Goal: Task Accomplishment & Management: Use online tool/utility

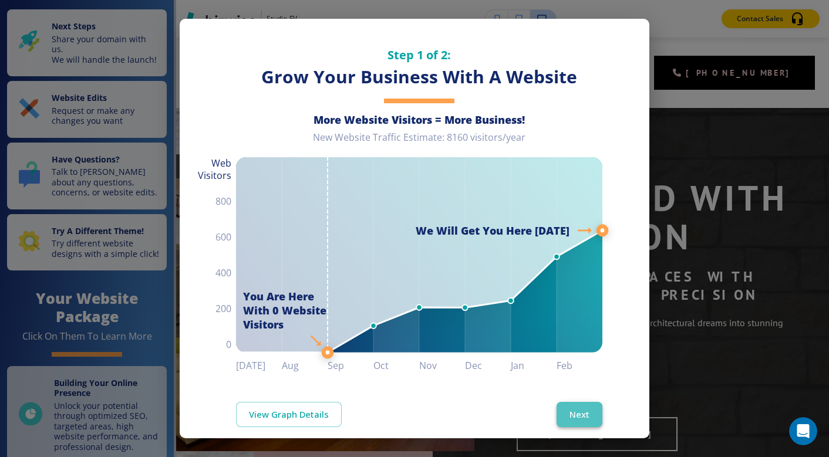
click at [573, 424] on button "Next" at bounding box center [579, 414] width 46 height 25
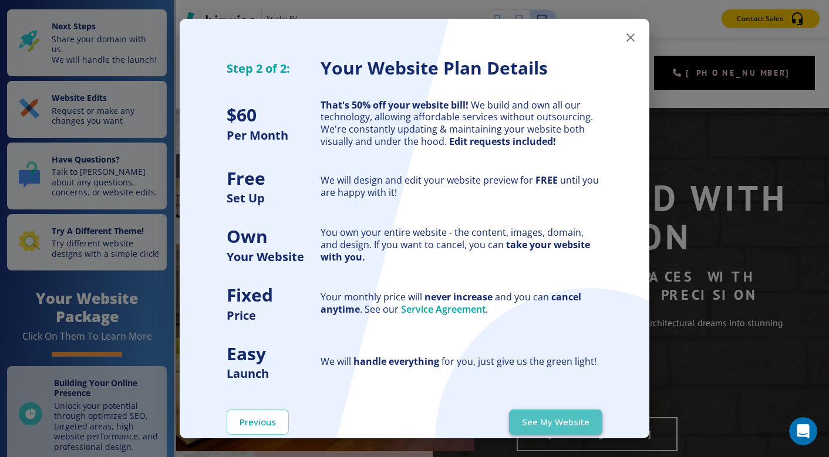
click at [573, 424] on button "See My Website" at bounding box center [555, 422] width 93 height 25
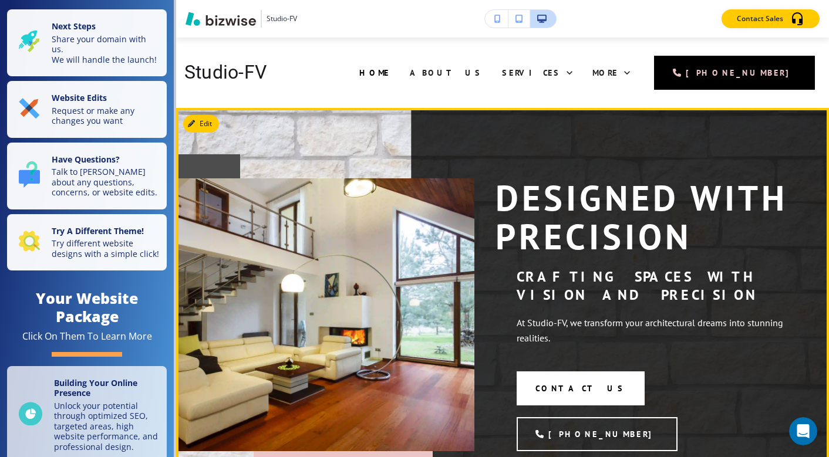
click at [372, 129] on div "Designed with Precision Crafting Spaces with Vision and Precision At Studio-FV,…" at bounding box center [502, 315] width 653 height 414
click at [204, 122] on button "Edit This Section" at bounding box center [222, 124] width 79 height 18
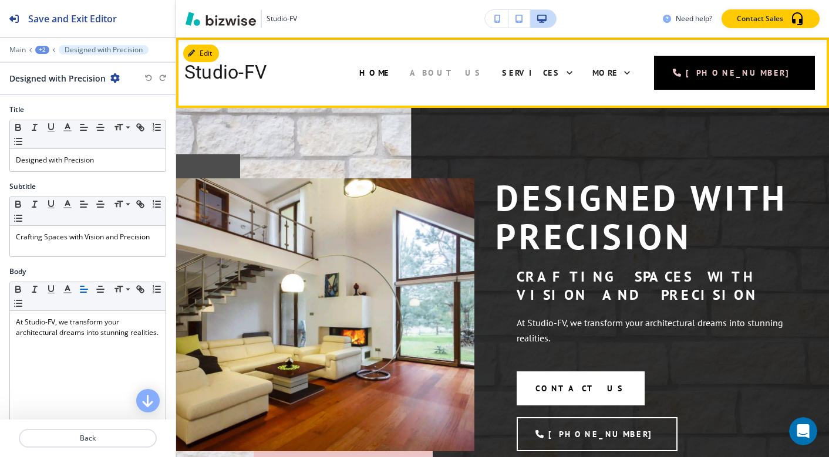
click at [416, 70] on span "About Us" at bounding box center [446, 72] width 72 height 11
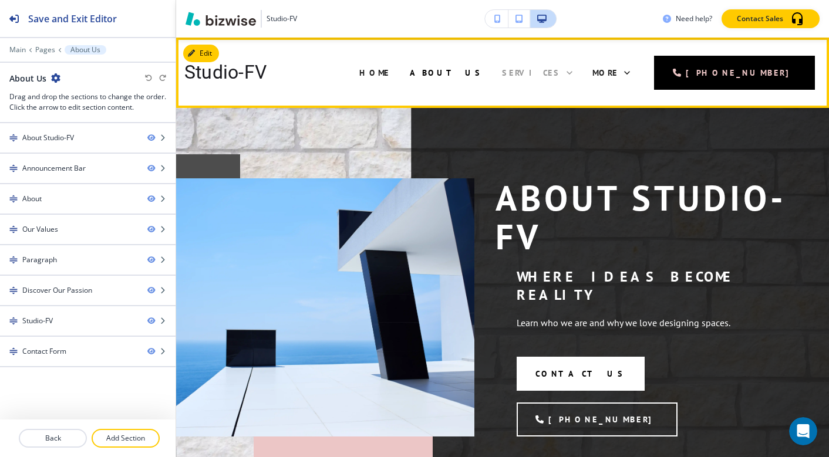
click at [502, 70] on span "Services" at bounding box center [531, 72] width 59 height 11
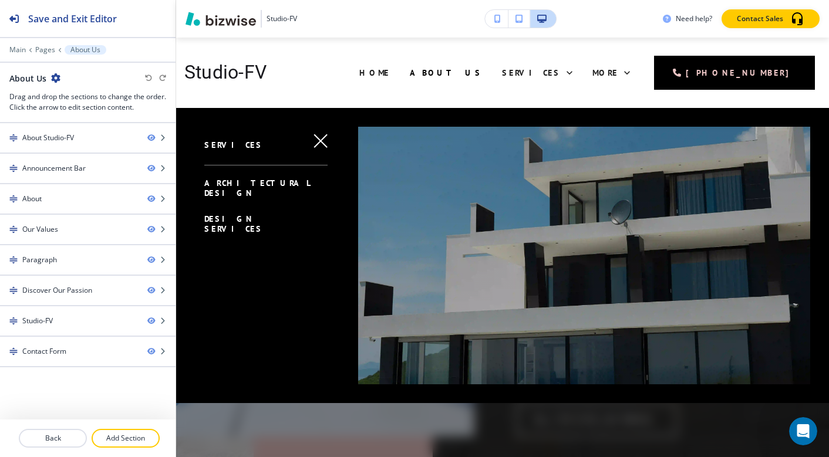
click at [442, 114] on span "Gallery" at bounding box center [415, 119] width 54 height 11
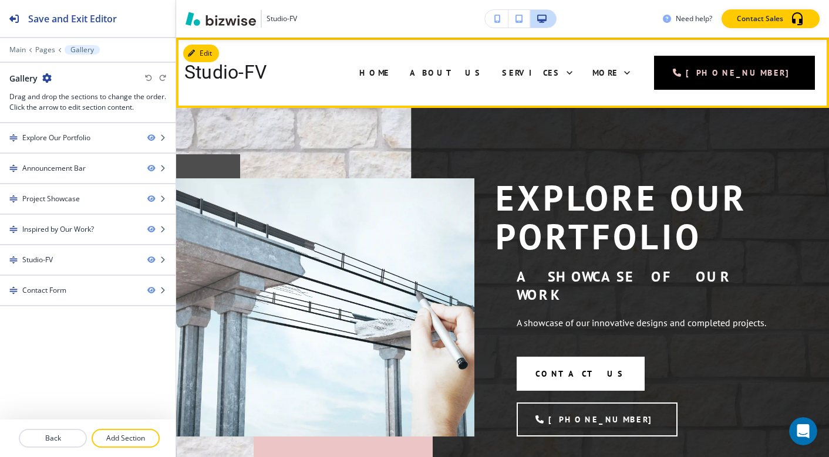
click at [496, 114] on span "FAQs" at bounding box center [479, 119] width 34 height 11
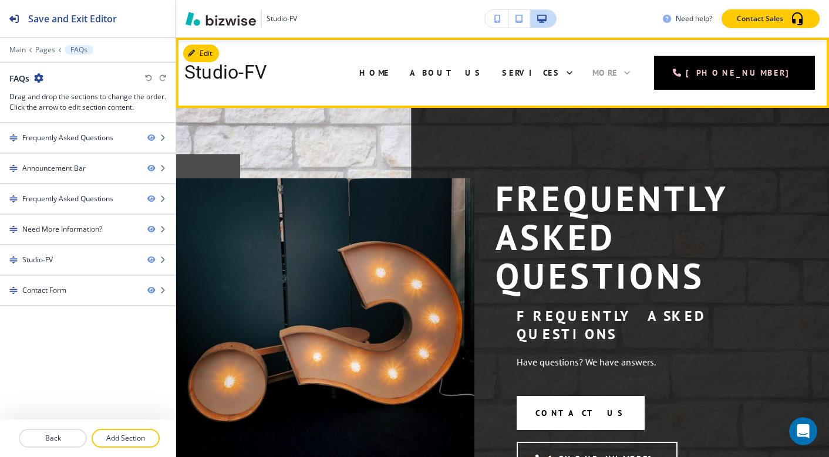
click at [618, 77] on span "More" at bounding box center [605, 72] width 26 height 11
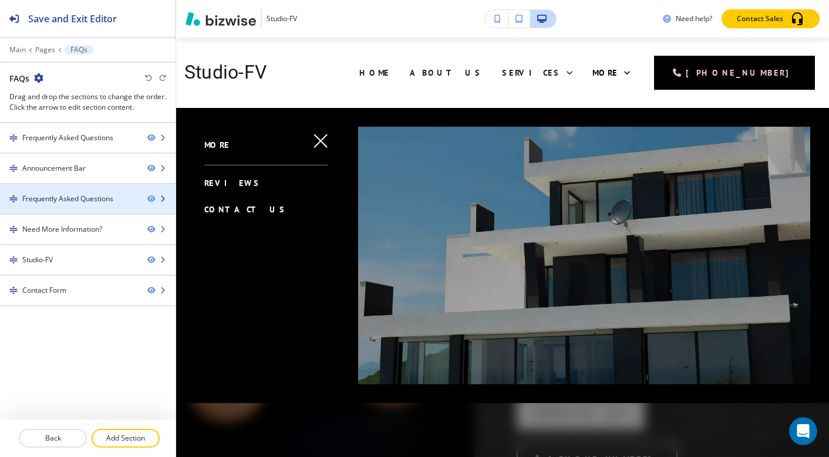
click at [44, 200] on div "Frequently Asked Questions" at bounding box center [67, 199] width 91 height 11
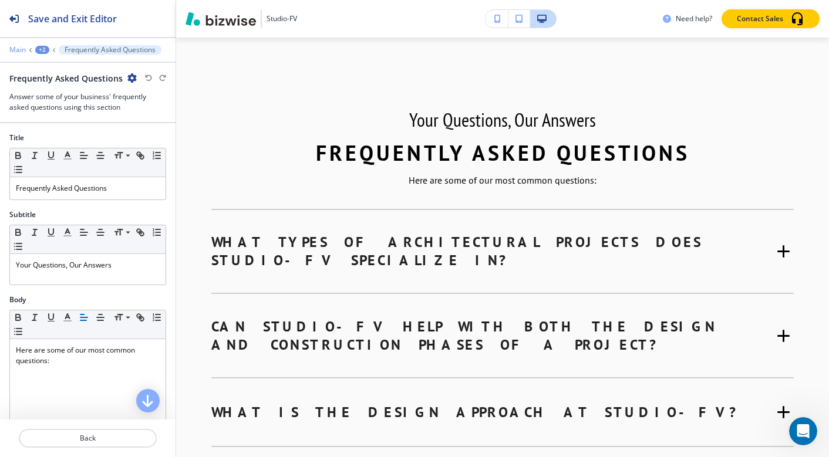
scroll to position [8, 0]
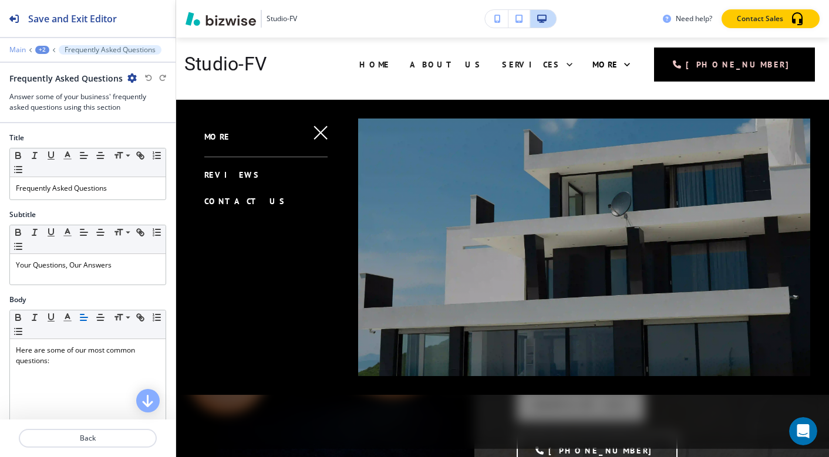
click at [13, 52] on p "Main" at bounding box center [17, 50] width 16 height 8
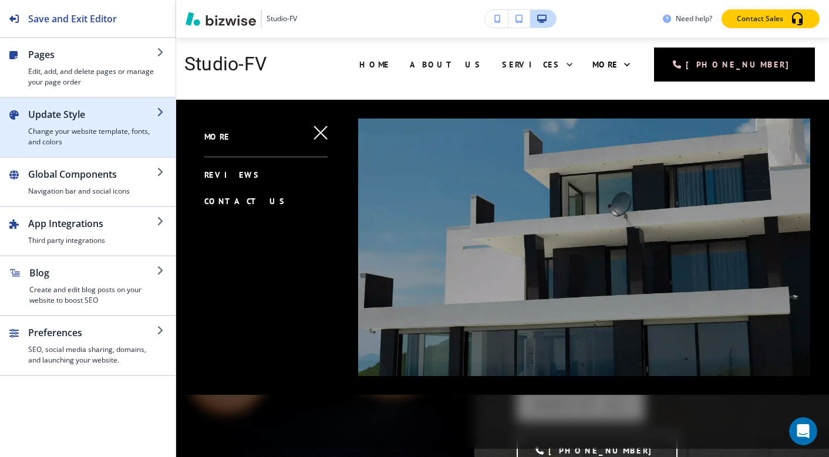
click at [83, 129] on h4 "Change your website template, fonts, and colors" at bounding box center [92, 136] width 129 height 21
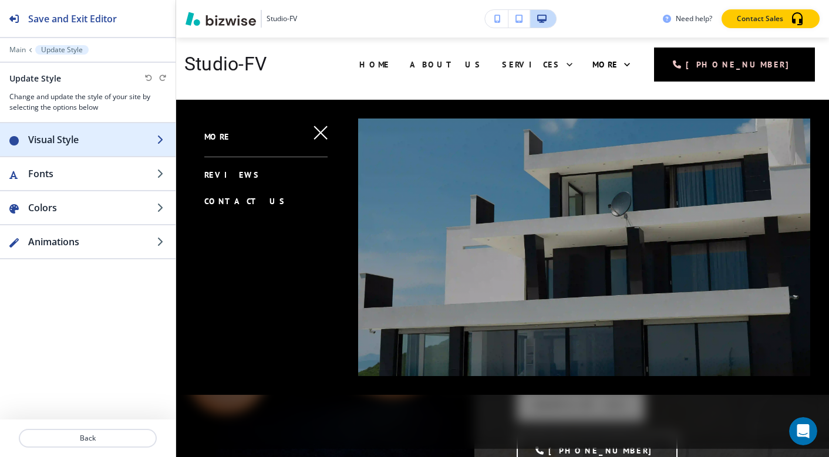
click at [79, 149] on div "button" at bounding box center [87, 151] width 175 height 9
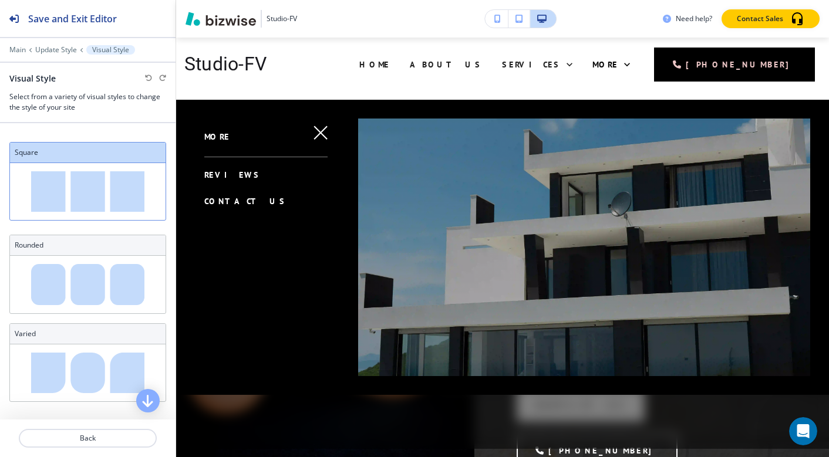
scroll to position [15, 0]
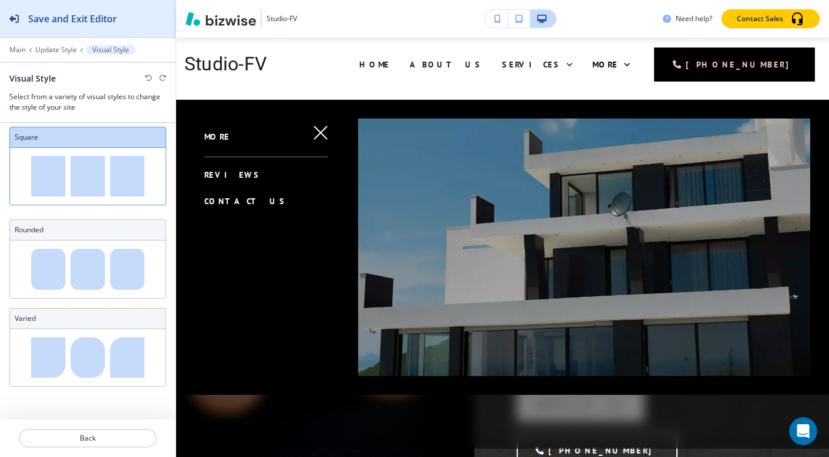
click at [21, 16] on div "Save and Exit Editor" at bounding box center [58, 18] width 117 height 37
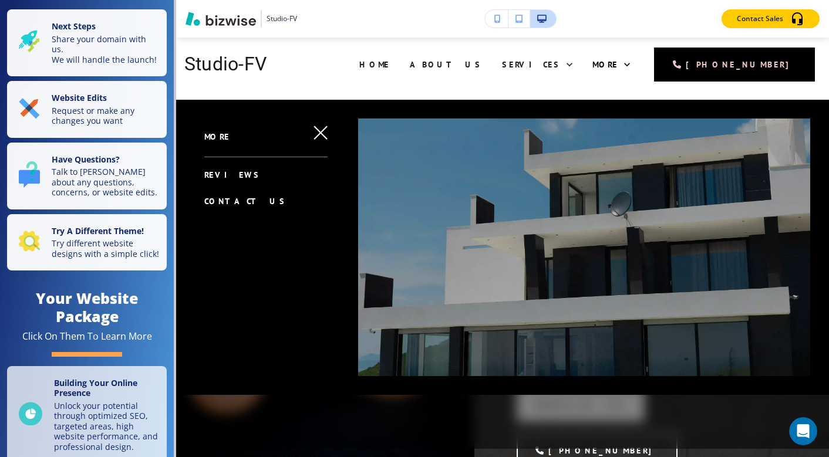
click at [336, 15] on div "Studio-FV Contact Sales" at bounding box center [502, 18] width 653 height 19
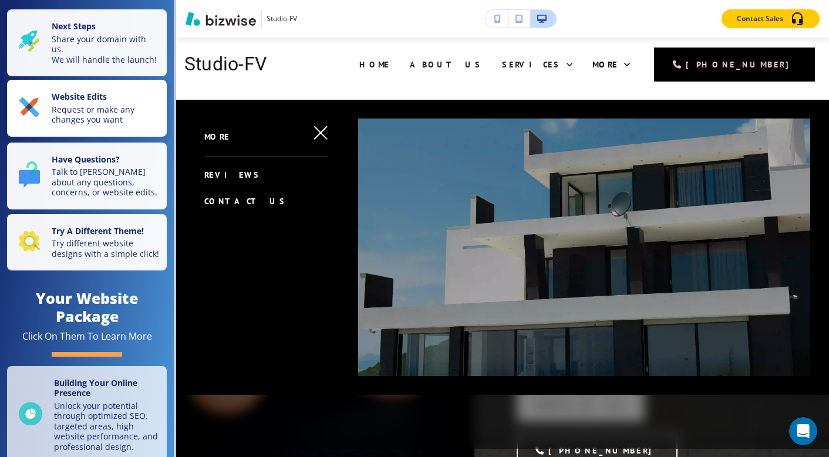
click at [127, 104] on p "Request or make any changes you want" at bounding box center [106, 114] width 108 height 21
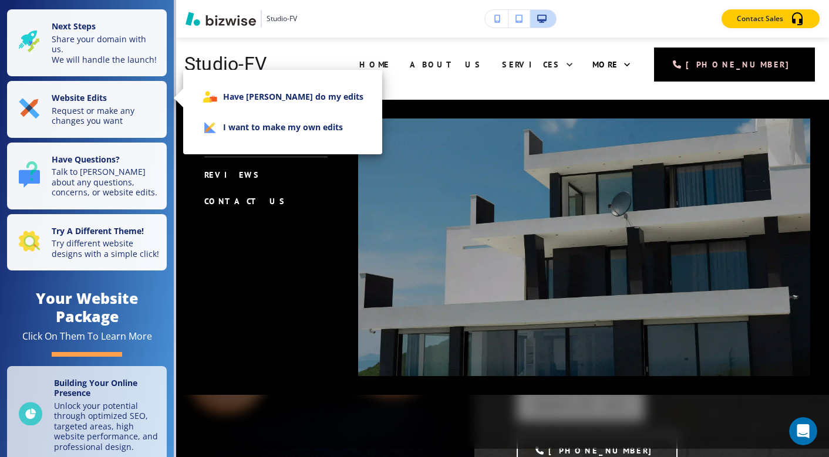
click at [114, 167] on div at bounding box center [414, 228] width 829 height 457
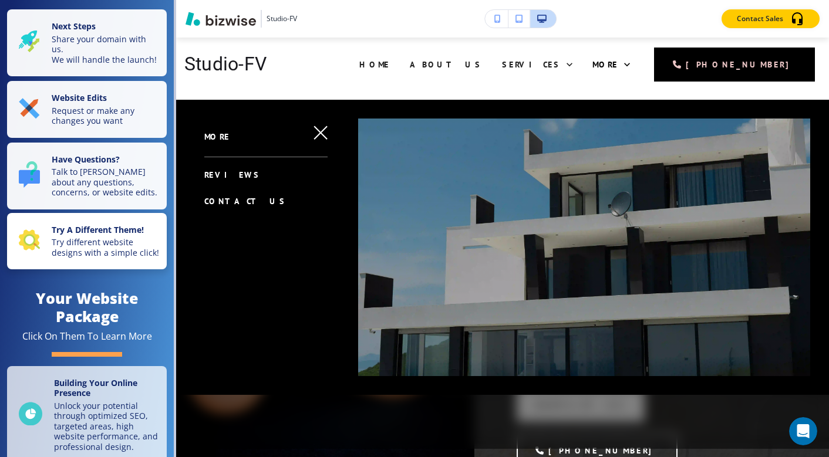
click at [96, 237] on p "Try different website designs with a simple click!" at bounding box center [106, 247] width 108 height 21
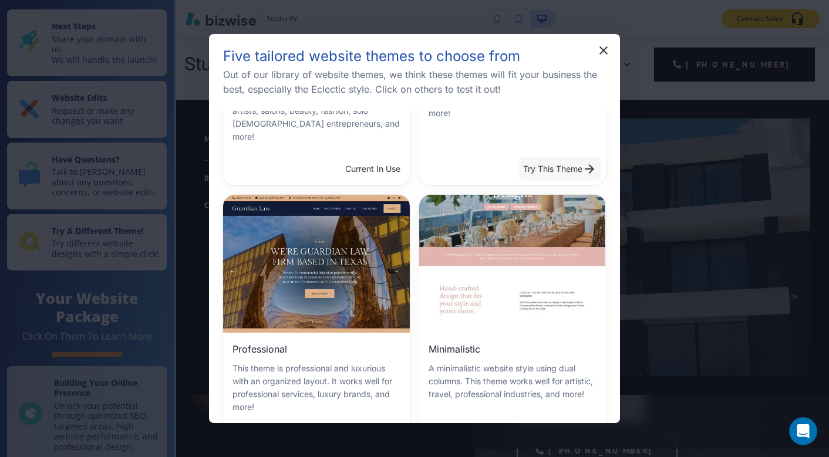
scroll to position [314, 0]
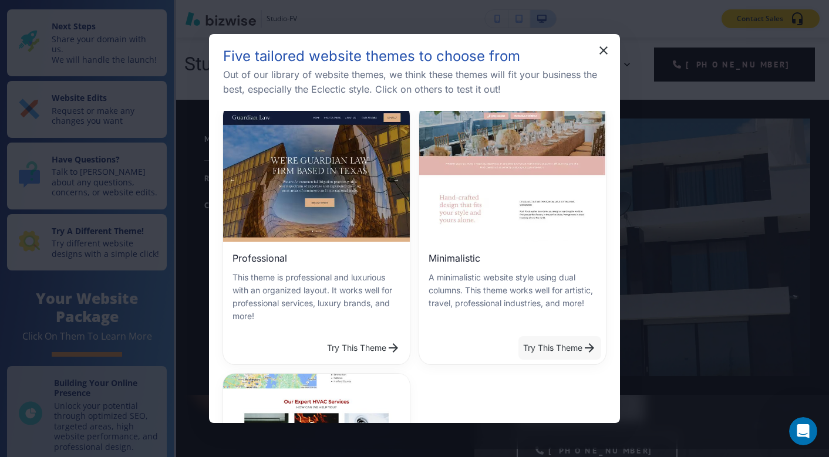
click at [541, 341] on button "Try This Theme" at bounding box center [559, 347] width 83 height 23
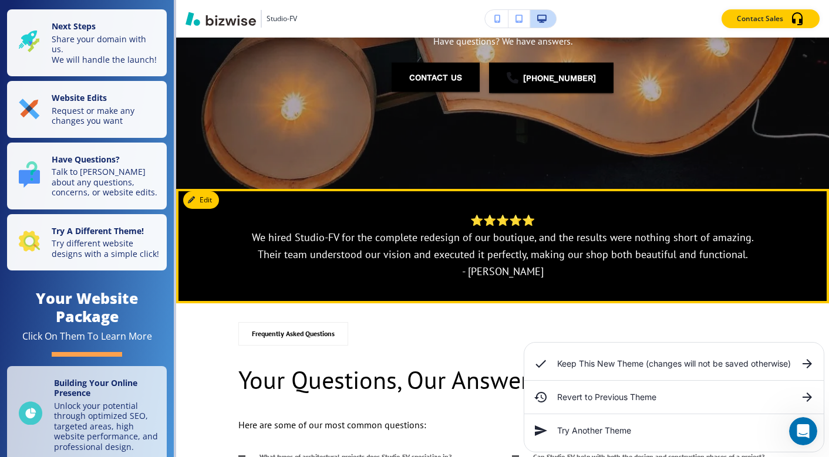
scroll to position [0, 0]
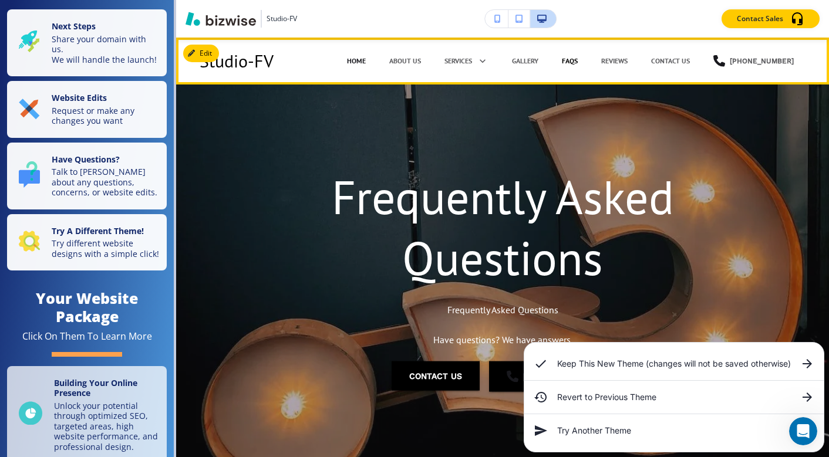
click at [364, 59] on p "Home" at bounding box center [356, 61] width 19 height 11
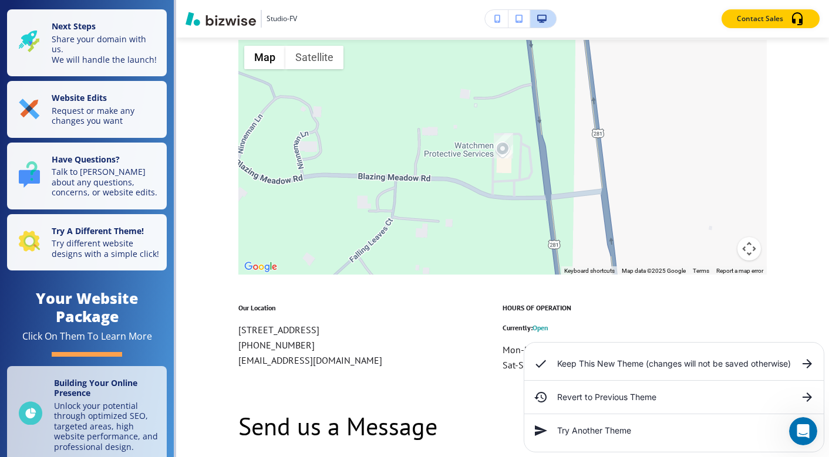
scroll to position [3965, 0]
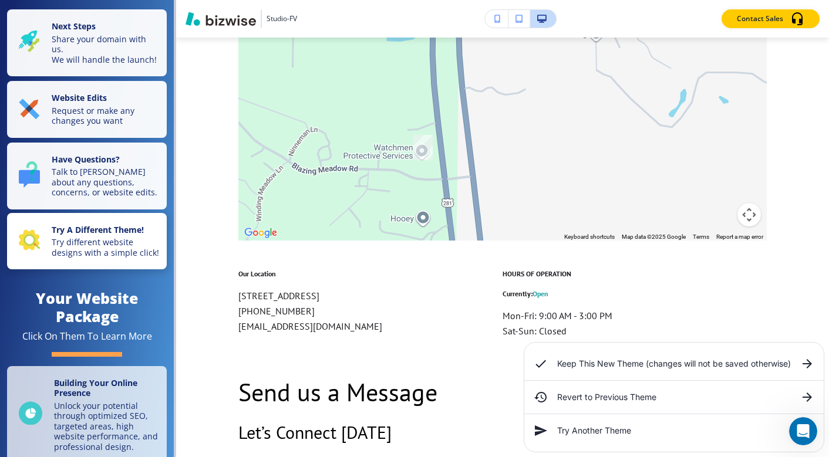
click at [100, 237] on p "Try different website designs with a simple click!" at bounding box center [106, 247] width 108 height 21
click at [96, 237] on p "Try different website designs with a simple click!" at bounding box center [106, 247] width 108 height 21
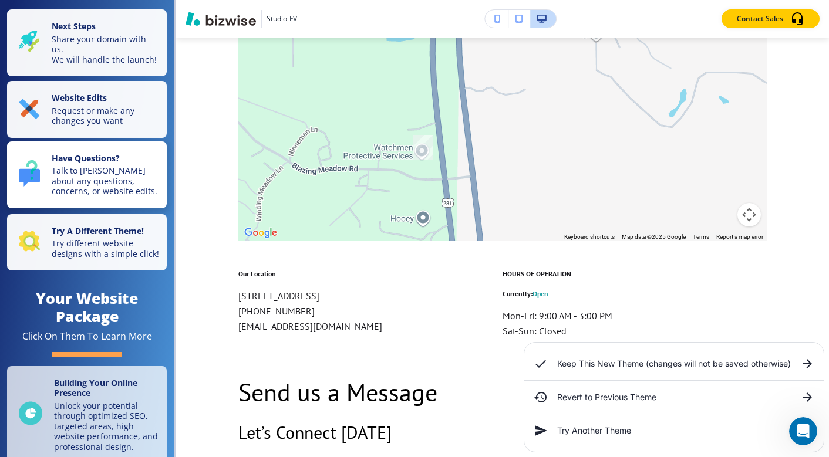
click at [101, 153] on strong "Have Questions?" at bounding box center [86, 158] width 68 height 11
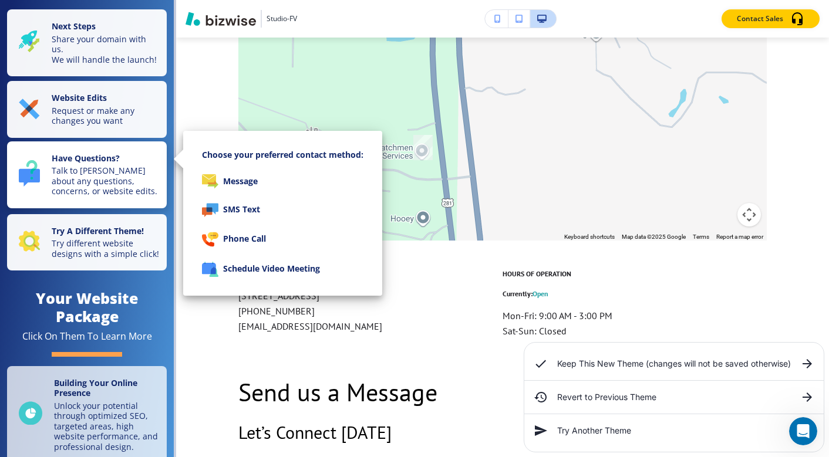
click at [101, 152] on div at bounding box center [414, 228] width 829 height 457
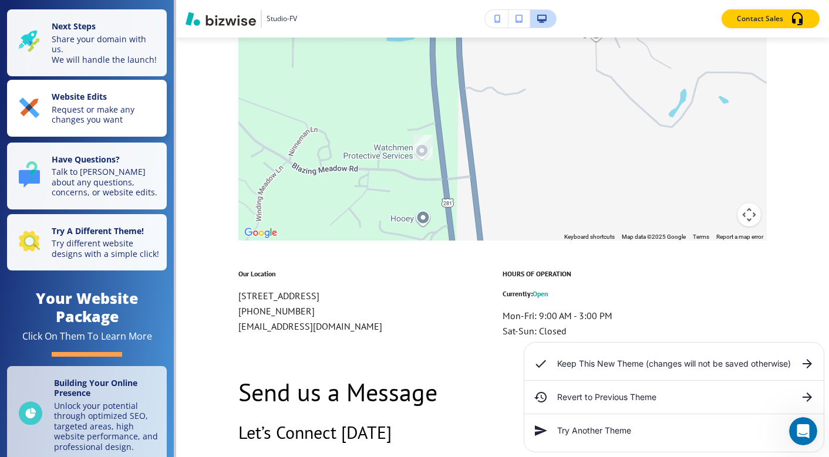
click at [103, 104] on p "Request or make any changes you want" at bounding box center [106, 114] width 108 height 21
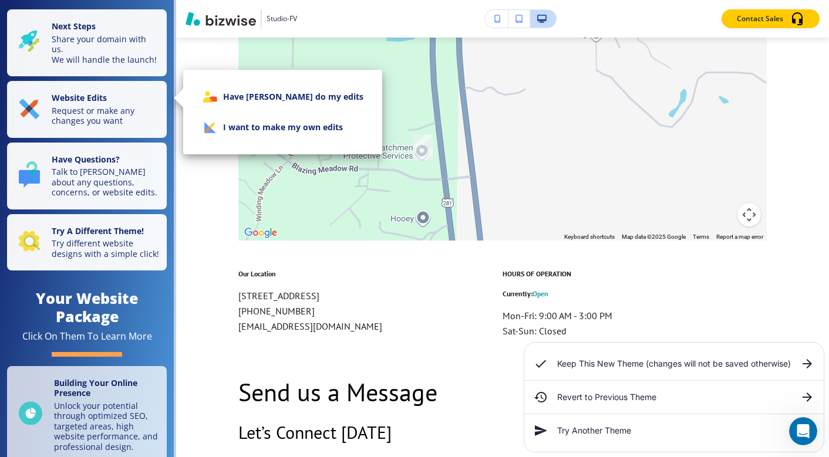
click at [99, 40] on div at bounding box center [414, 228] width 829 height 457
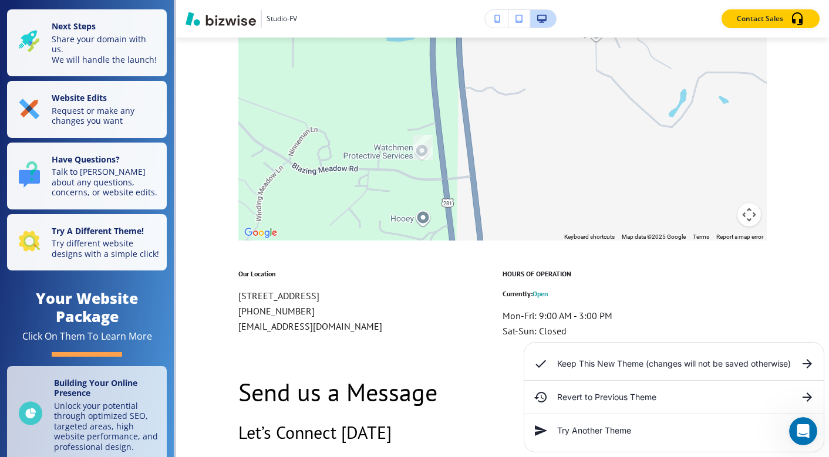
click at [99, 40] on p "Share your domain with us. We will handle the launch!" at bounding box center [106, 49] width 108 height 31
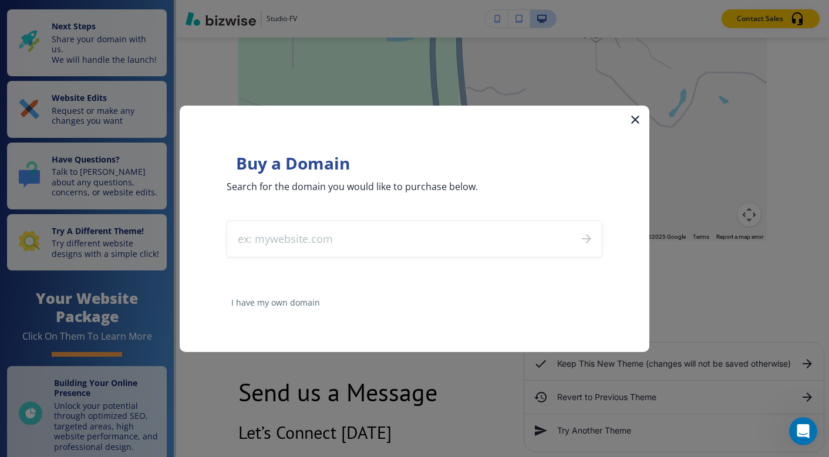
click at [99, 40] on div at bounding box center [414, 228] width 829 height 457
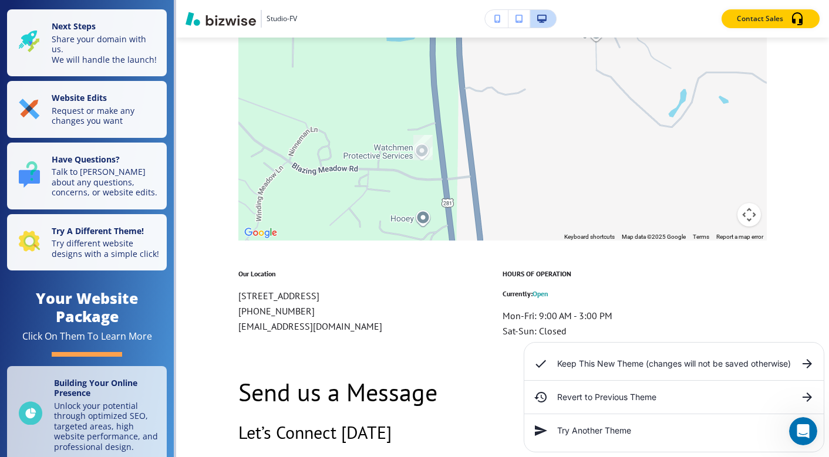
click at [519, 21] on icon "button" at bounding box center [518, 19] width 7 height 8
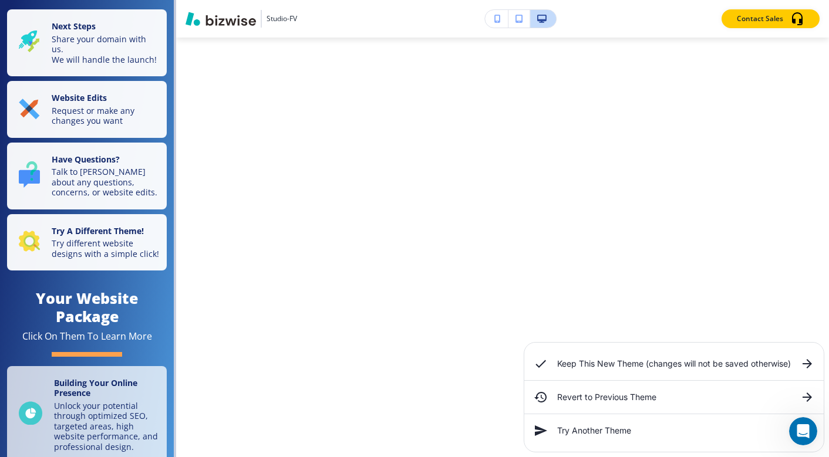
scroll to position [3723, 0]
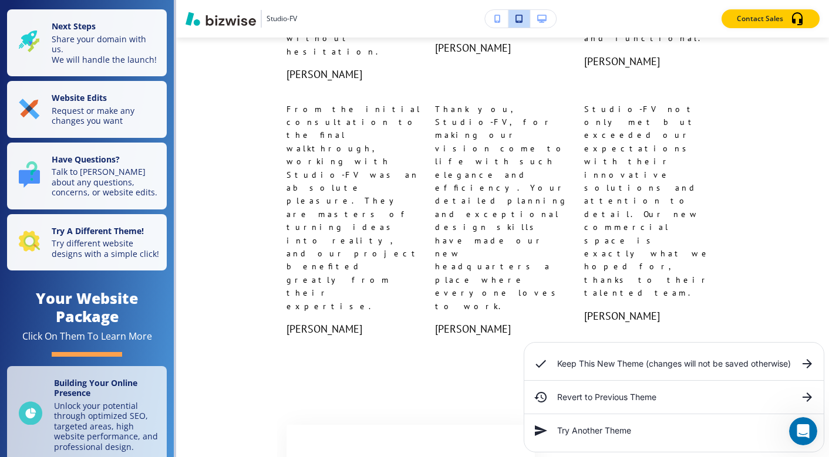
click at [498, 20] on icon "button" at bounding box center [497, 19] width 6 height 8
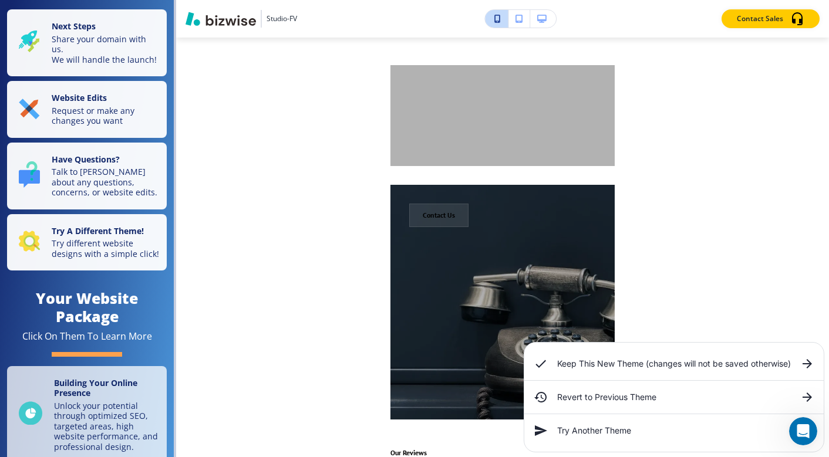
scroll to position [3969, 0]
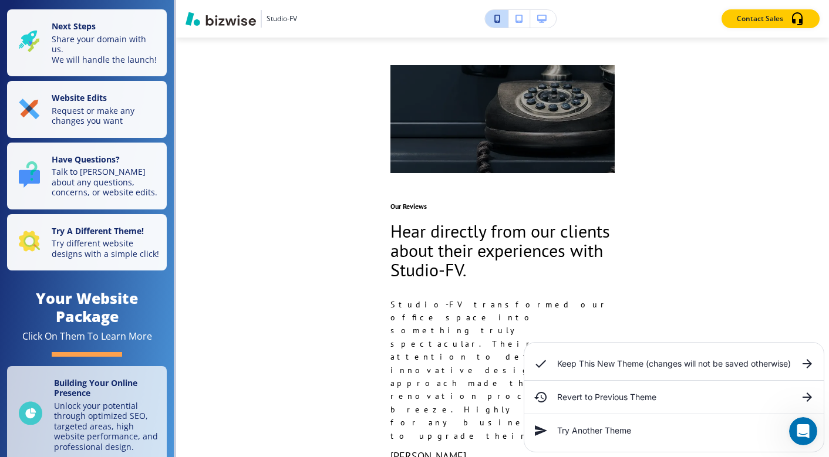
click at [544, 20] on icon "button" at bounding box center [541, 19] width 9 height 8
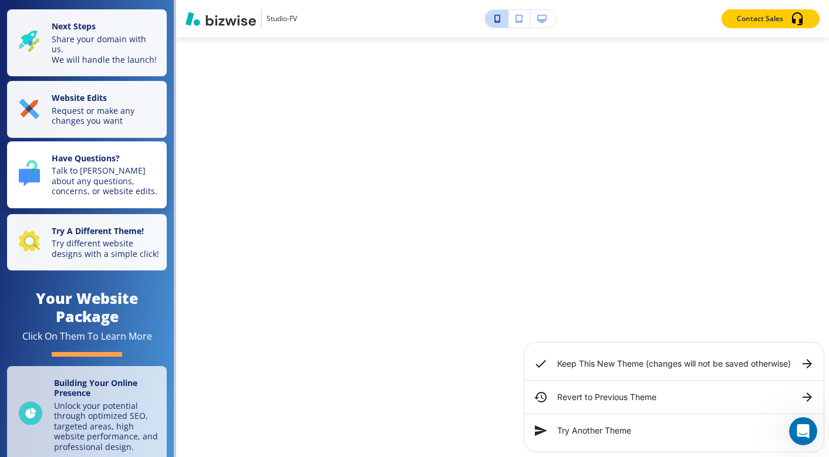
click at [76, 169] on p "Talk to [PERSON_NAME] about any questions, concerns, or website edits." at bounding box center [106, 181] width 108 height 31
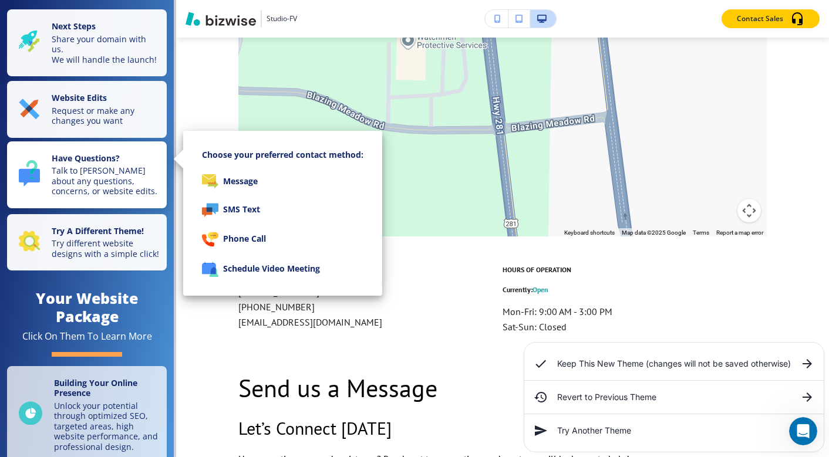
scroll to position [3122, 0]
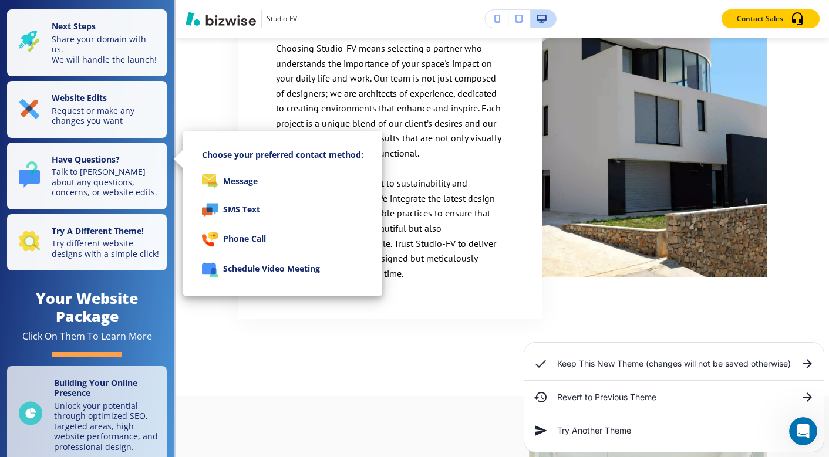
click at [98, 43] on div at bounding box center [414, 228] width 829 height 457
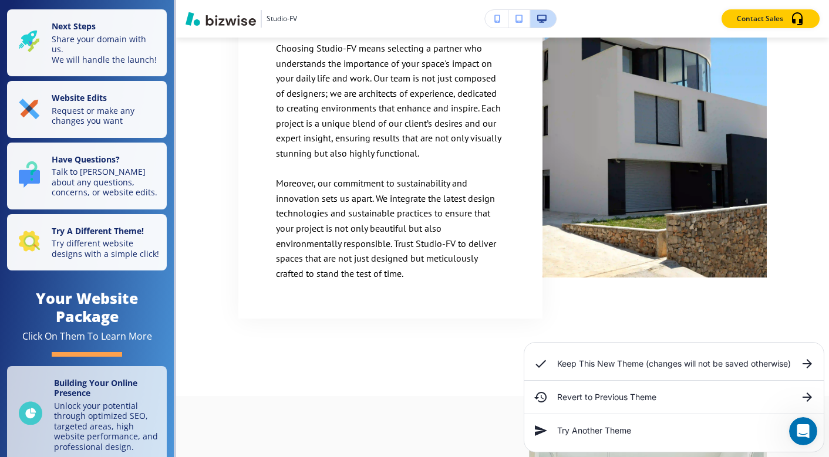
click at [98, 43] on p "Share your domain with us. We will handle the launch!" at bounding box center [106, 49] width 108 height 31
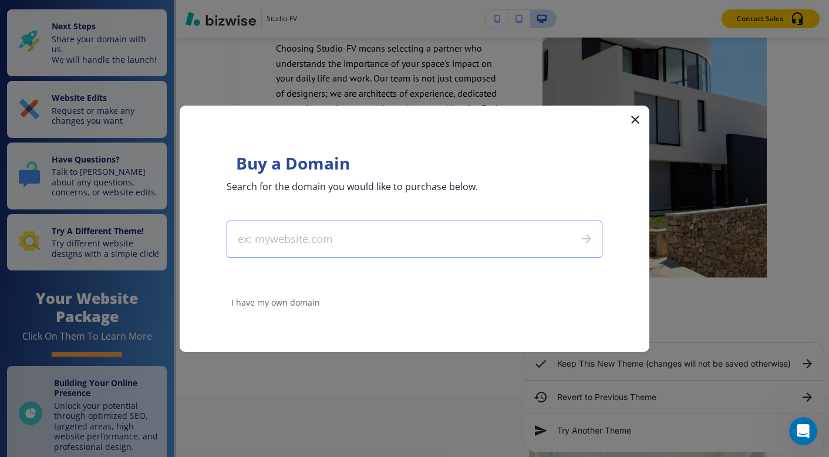
click at [634, 121] on icon "button" at bounding box center [635, 120] width 14 height 14
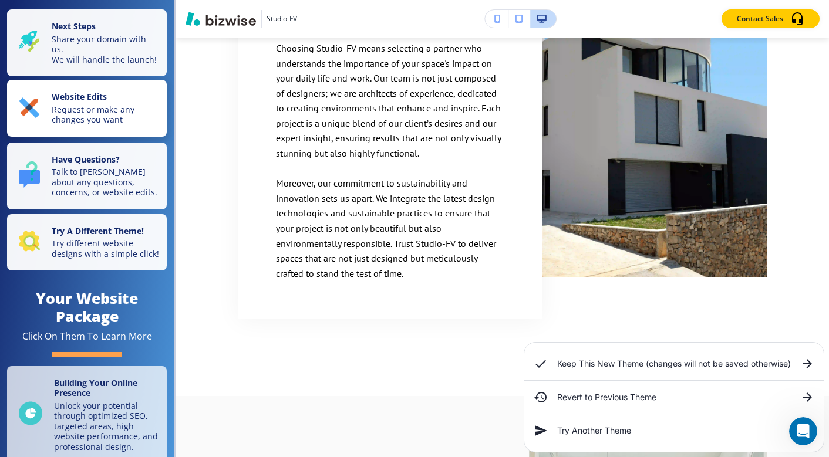
click at [101, 104] on p "Request or make any changes you want" at bounding box center [106, 114] width 108 height 21
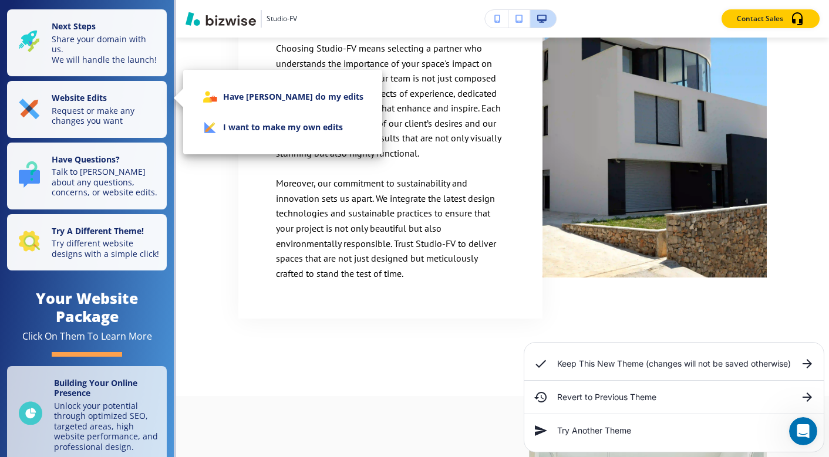
click at [129, 161] on div at bounding box center [414, 228] width 829 height 457
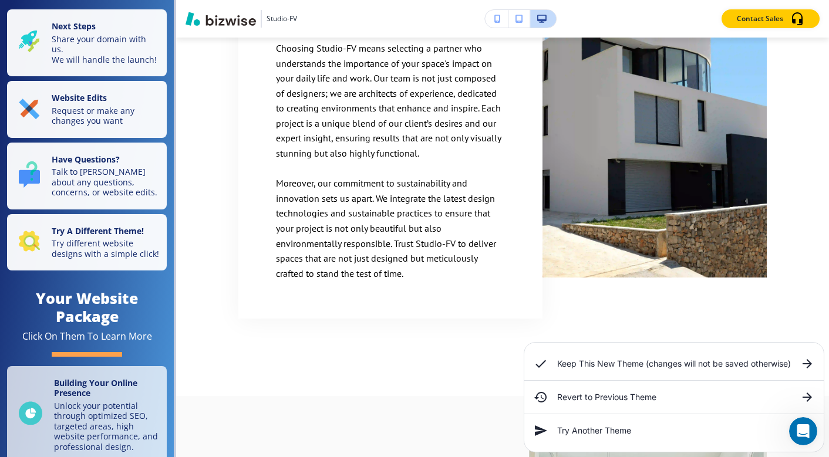
click at [129, 167] on p "Talk to [PERSON_NAME] about any questions, concerns, or website edits." at bounding box center [106, 182] width 108 height 31
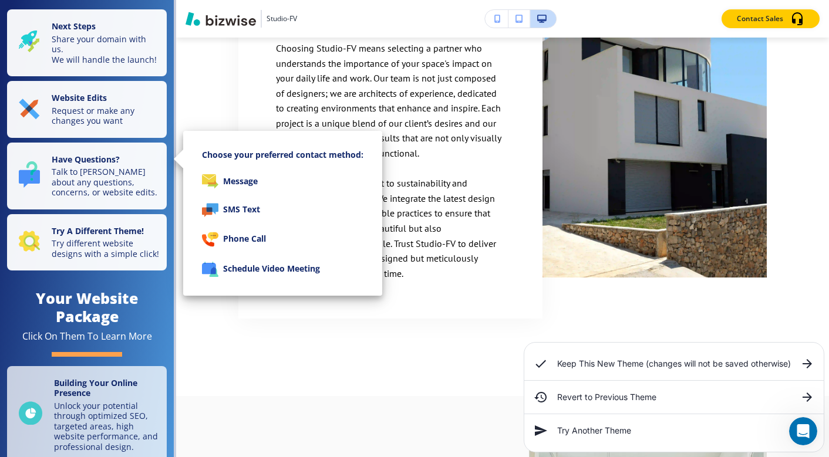
click at [129, 161] on div at bounding box center [414, 228] width 829 height 457
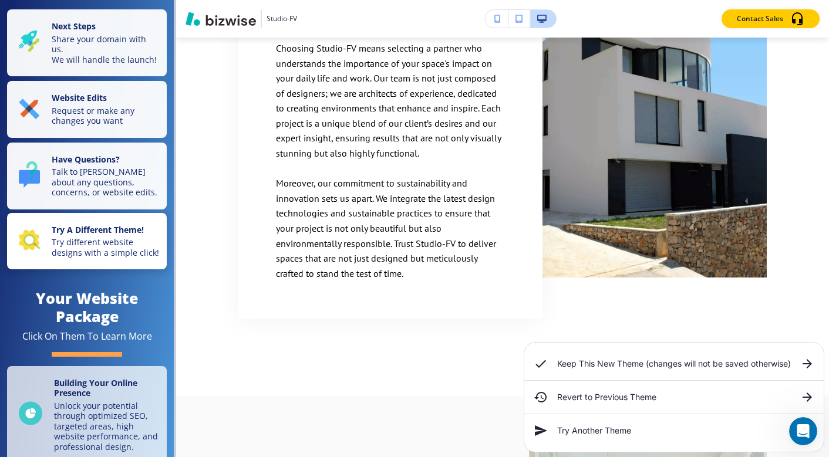
click at [114, 224] on strong "Try A Different Theme!" at bounding box center [98, 229] width 92 height 11
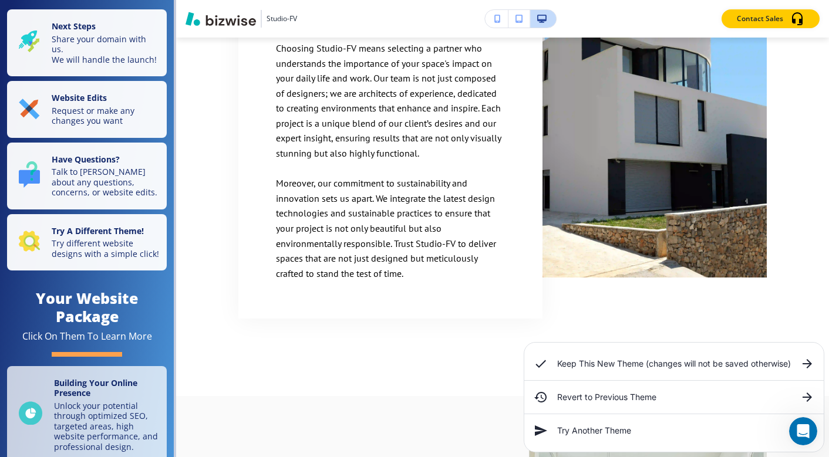
scroll to position [333, 0]
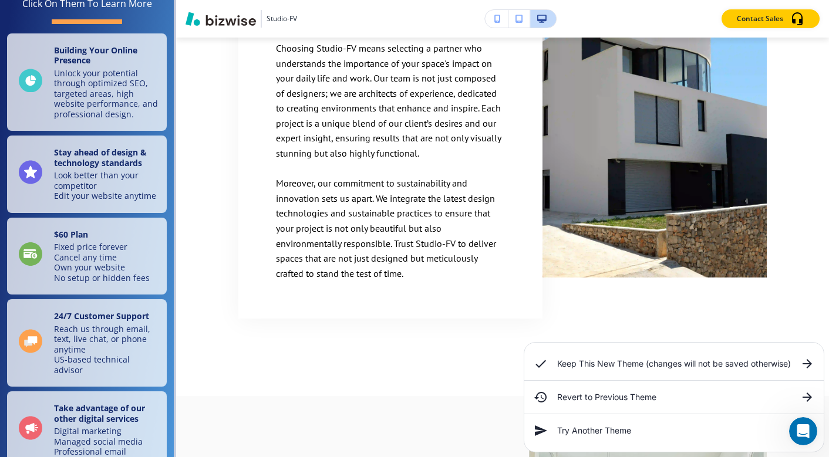
click at [91, 16] on div "Next Steps Share your domain with us. We will handle the launch! Website Edits …" at bounding box center [87, 72] width 174 height 811
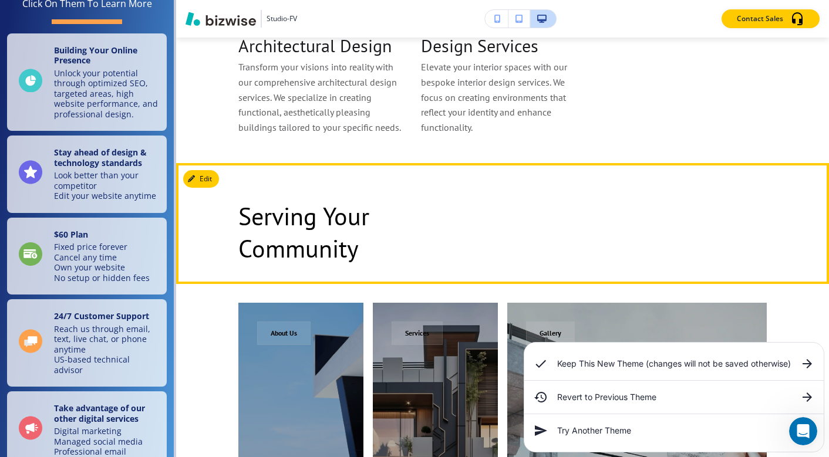
scroll to position [2150, 0]
